Goal: Task Accomplishment & Management: Manage account settings

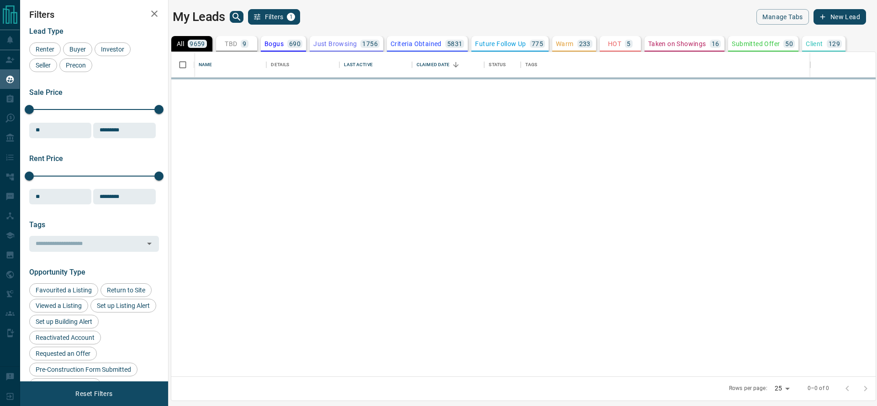
scroll to position [314, 694]
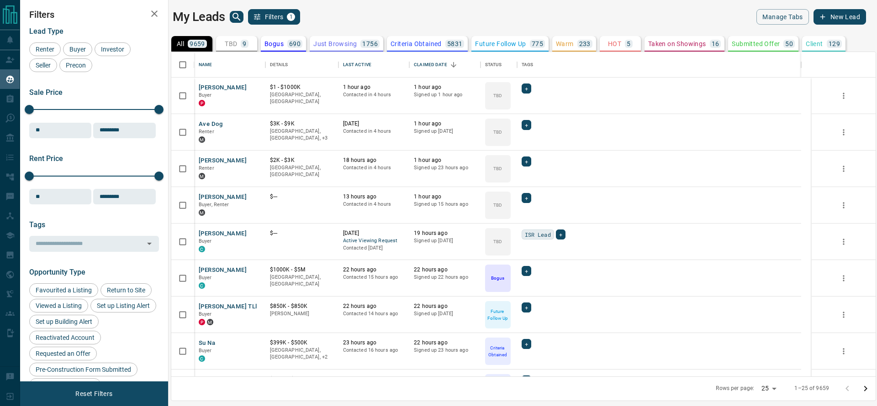
click at [248, 37] on button "TBD 9" at bounding box center [236, 44] width 41 height 16
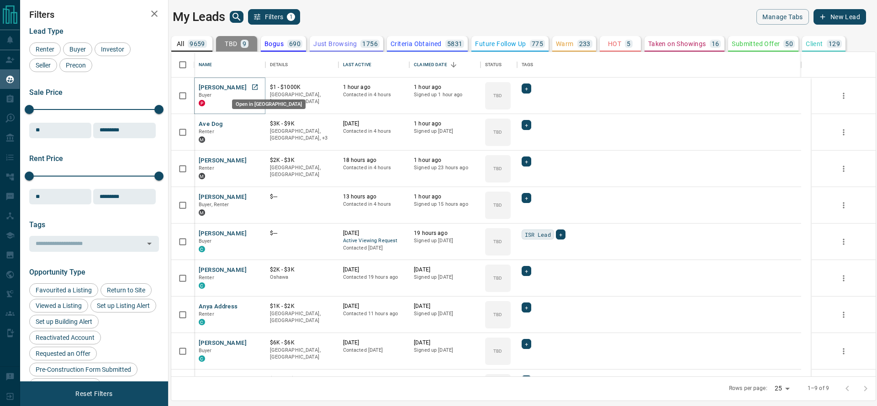
drag, startPoint x: 259, startPoint y: 85, endPoint x: 253, endPoint y: 86, distance: 6.9
click at [253, 86] on icon "Open in New Tab" at bounding box center [254, 87] width 7 height 7
click at [258, 122] on icon "Open in New Tab" at bounding box center [254, 123] width 7 height 7
click at [251, 163] on icon "Open in New Tab" at bounding box center [254, 160] width 7 height 7
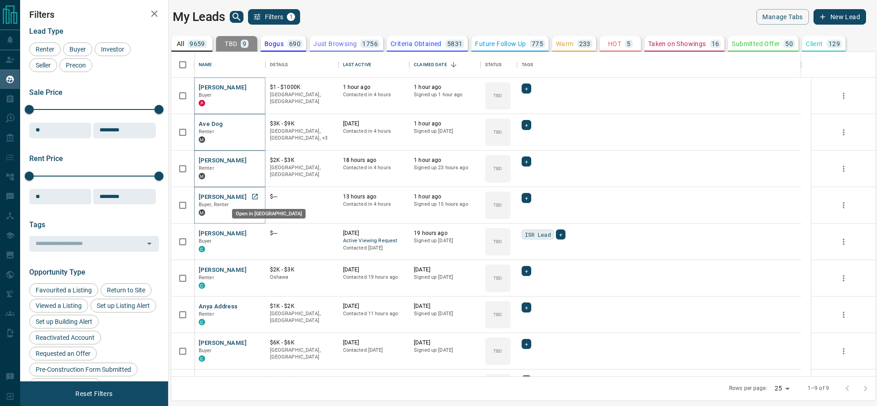
click at [259, 196] on link "Open in New Tab" at bounding box center [255, 197] width 12 height 12
click at [257, 230] on icon "Open in New Tab" at bounding box center [254, 233] width 7 height 7
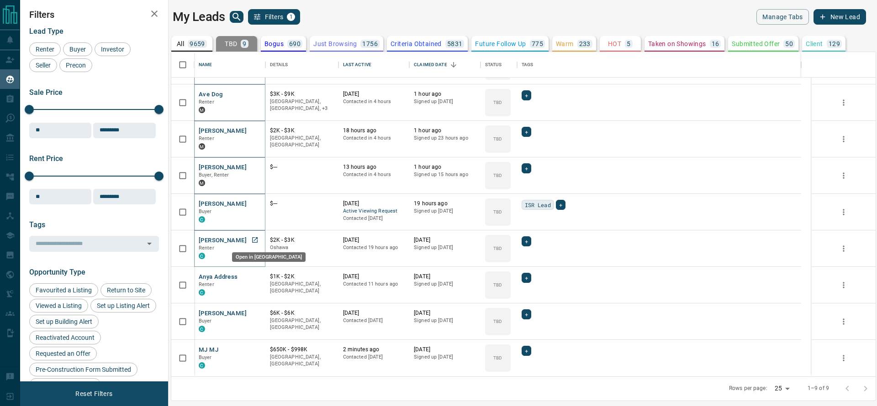
click at [257, 239] on icon "Open in New Tab" at bounding box center [254, 240] width 7 height 7
click at [257, 280] on link "Open in New Tab" at bounding box center [255, 277] width 12 height 12
click at [259, 315] on link "Open in New Tab" at bounding box center [255, 313] width 12 height 12
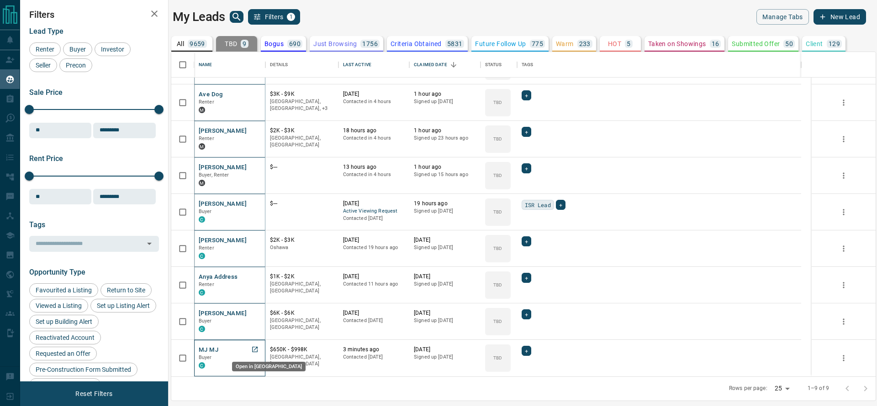
click at [251, 354] on div "MJ MJ Buyer C" at bounding box center [230, 358] width 62 height 25
click at [254, 353] on link "Open in New Tab" at bounding box center [255, 350] width 12 height 12
